Goal: Information Seeking & Learning: Learn about a topic

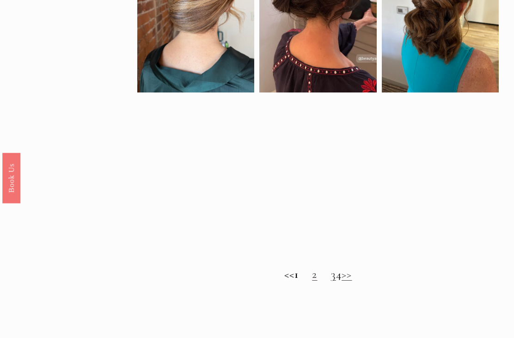
scroll to position [517, 0]
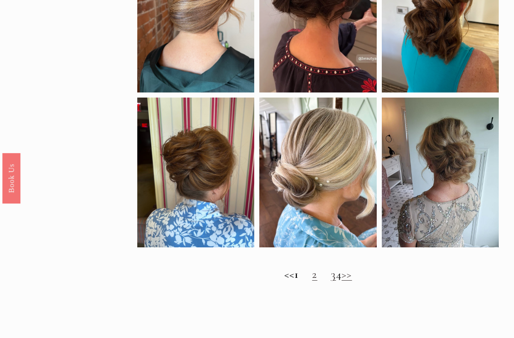
click at [312, 279] on link "2" at bounding box center [314, 274] width 5 height 14
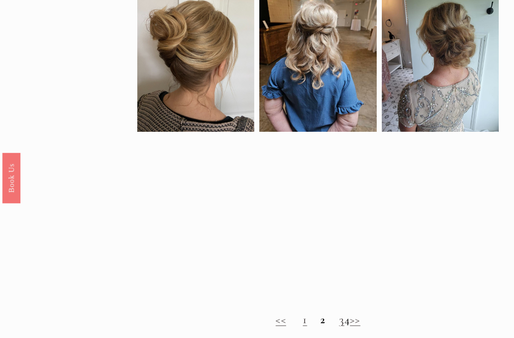
scroll to position [462, 0]
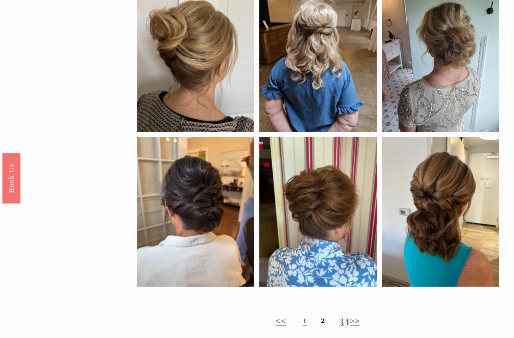
click at [339, 325] on link "3" at bounding box center [341, 319] width 5 height 14
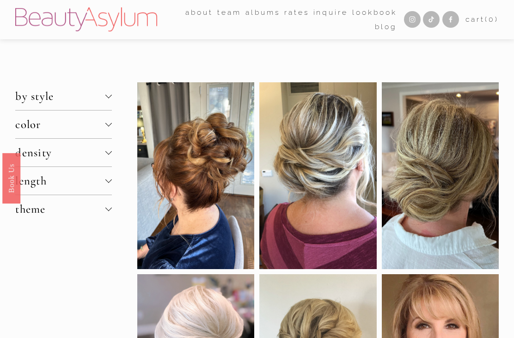
scroll to position [492, 0]
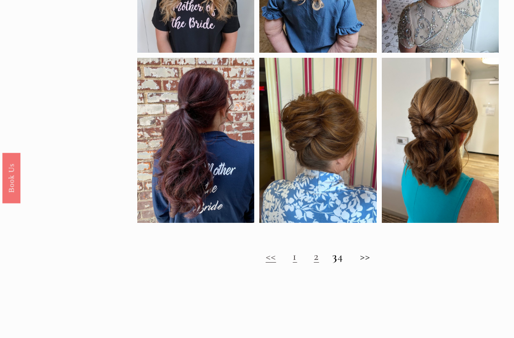
click at [346, 261] on h2 "<< 1 2 3 4 >>" at bounding box center [317, 256] width 361 height 13
click at [348, 263] on h2 "<< 1 2 3 4 >>" at bounding box center [317, 255] width 361 height 13
click at [345, 260] on h2 "<< 1 2 3 4 >>" at bounding box center [317, 255] width 361 height 13
click at [347, 262] on h2 "<< 1 2 3 4 >>" at bounding box center [317, 255] width 361 height 13
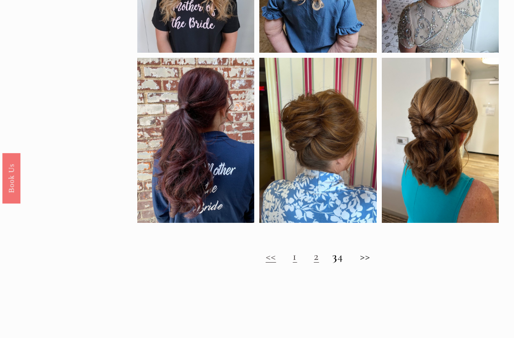
click at [346, 263] on h2 "<< 1 2 3 4 >>" at bounding box center [317, 255] width 361 height 13
click at [371, 263] on h2 "<< 1 2 3 4 >>" at bounding box center [317, 255] width 361 height 13
click at [372, 261] on h2 "<< 1 2 3 4 >>" at bounding box center [317, 255] width 361 height 13
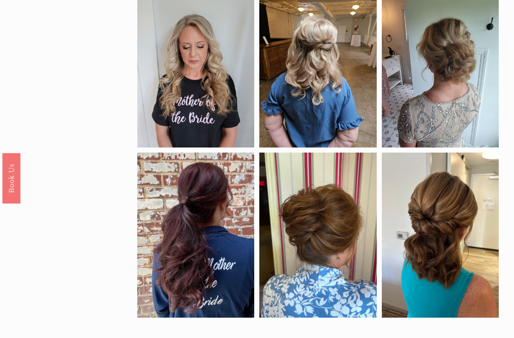
scroll to position [412, 0]
